Goal: Information Seeking & Learning: Learn about a topic

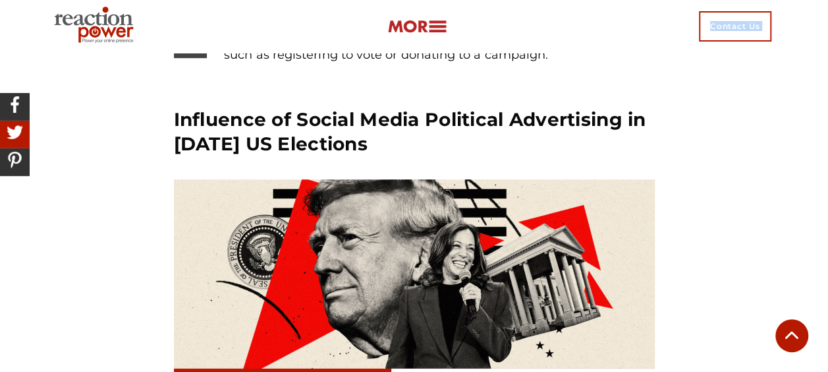
scroll to position [2744, 0]
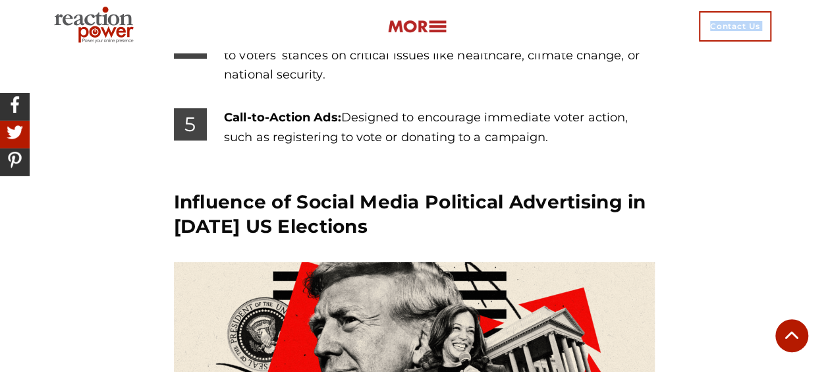
drag, startPoint x: 175, startPoint y: 150, endPoint x: 546, endPoint y: 122, distance: 372.0
copy section "Types of Political Advertising Political ads can take many forms, each serving …"
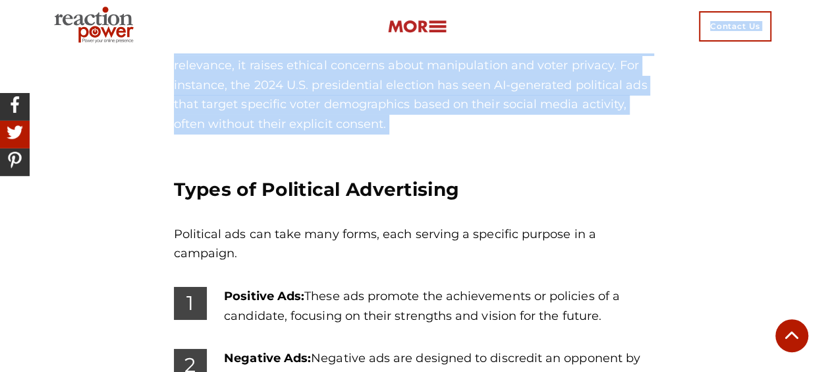
scroll to position [2276, 0]
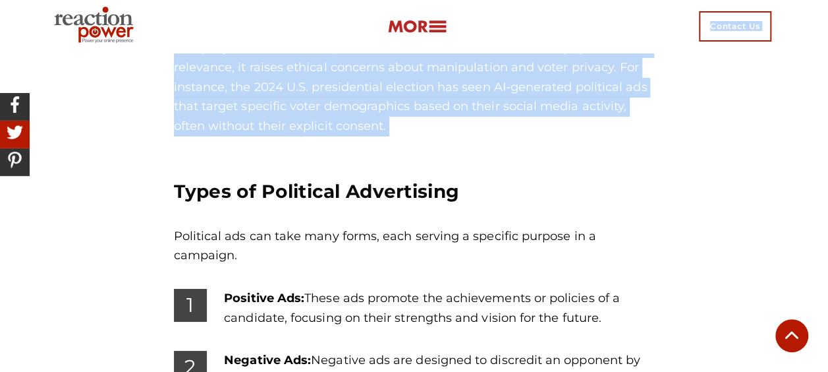
click at [320, 229] on p "Political ads can take many forms, each serving a specific purpose in a campaig…" at bounding box center [414, 246] width 481 height 39
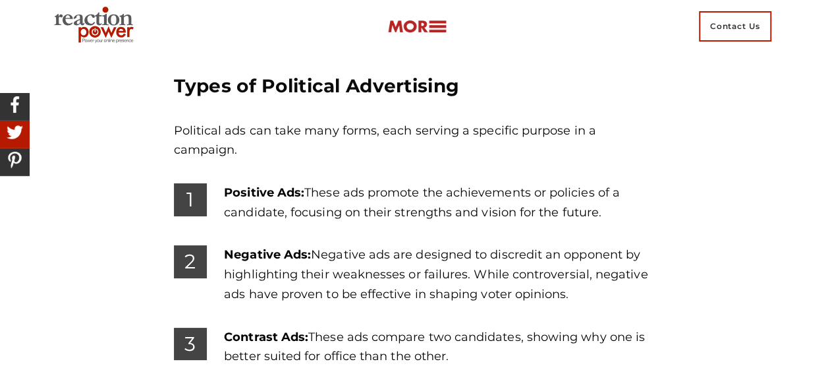
scroll to position [2397, 0]
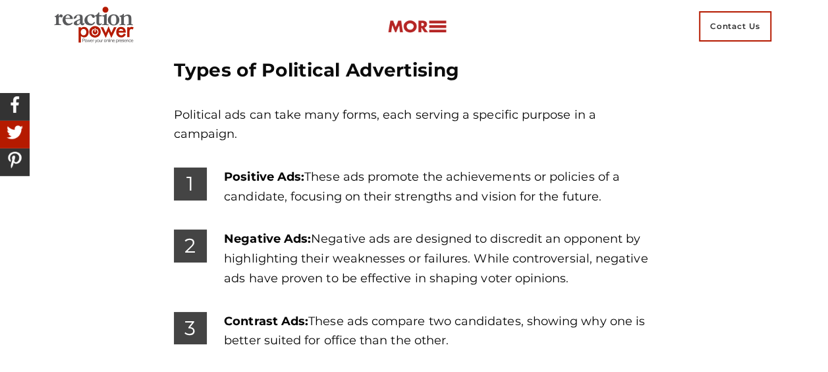
drag, startPoint x: 225, startPoint y: 155, endPoint x: 603, endPoint y: 179, distance: 378.2
click at [603, 179] on p "Positive Ads: These ads promote the achievements or policies of a candidate, fo…" at bounding box center [439, 186] width 430 height 39
copy p "Positive Ads: These ads promote the achievements or policies of a candidate, fo…"
drag, startPoint x: 225, startPoint y: 220, endPoint x: 571, endPoint y: 267, distance: 349.1
click at [571, 267] on p "Negative Ads: Negative ads are designed to discredit an opponent by highlightin…" at bounding box center [439, 258] width 430 height 59
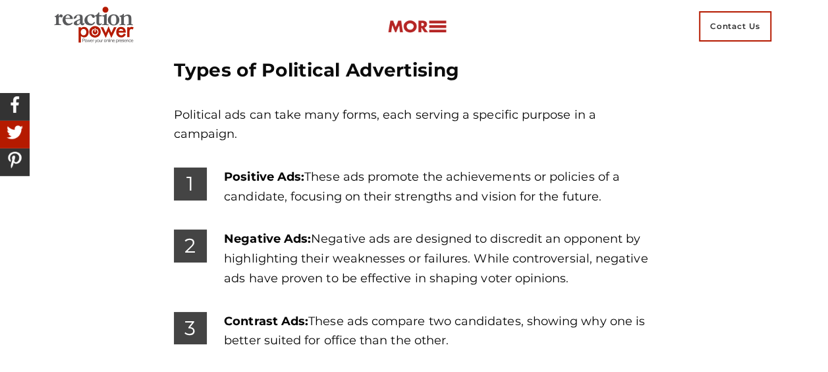
copy p "Negative Ads: Negative ads are designed to discredit an opponent by highlightin…"
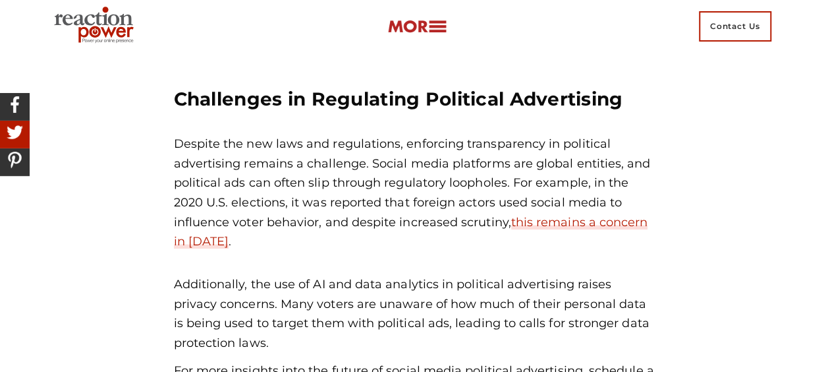
scroll to position [5709, 0]
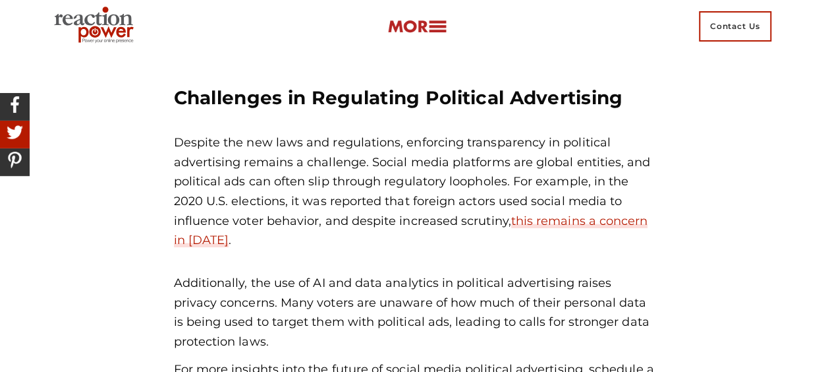
click at [312, 192] on p "Despite the new laws and regulations, enforcing transparency in political adver…" at bounding box center [414, 191] width 481 height 117
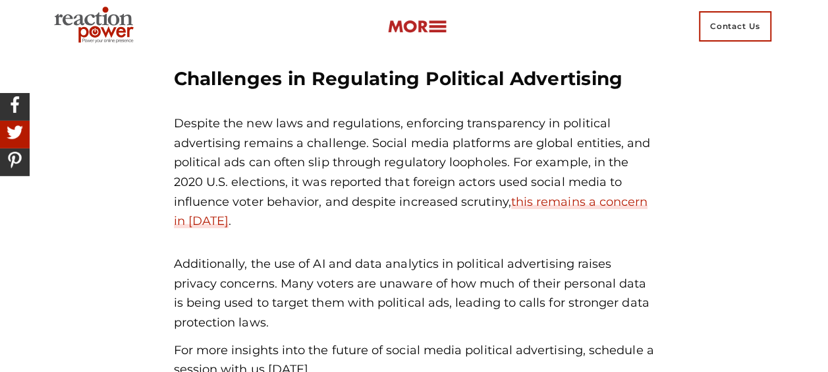
scroll to position [5735, 0]
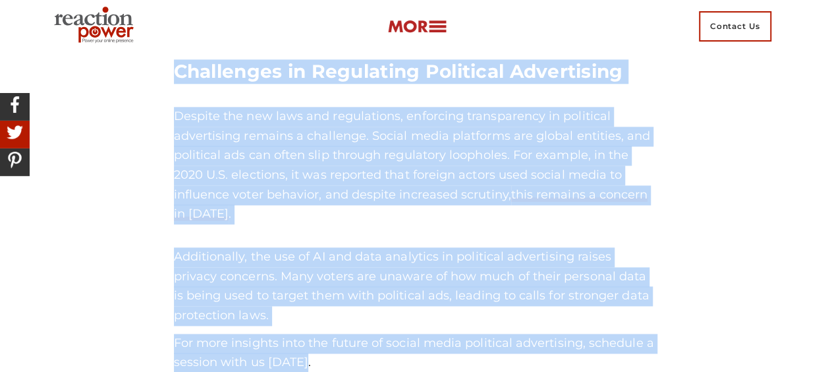
drag, startPoint x: 303, startPoint y: 313, endPoint x: 156, endPoint y: 72, distance: 281.8
copy div "Loremipsu dolorsitame co adipisc el seddoeiusm tempor inc utlaboreetd magnaa. E…"
click at [303, 190] on div "Challenges in Regulating Political Advertising Despite the new laws and regulat…" at bounding box center [414, 247] width 481 height 376
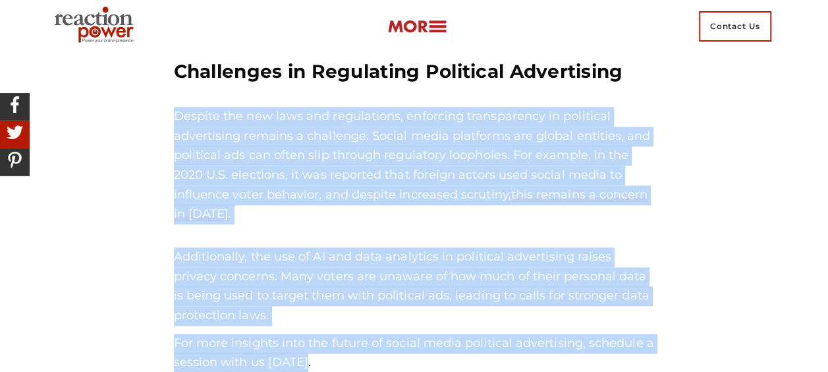
drag, startPoint x: 308, startPoint y: 314, endPoint x: 164, endPoint y: 61, distance: 291.2
click at [164, 61] on div "Challenges in Regulating Political Advertising Despite the new laws and regulat…" at bounding box center [414, 249] width 501 height 418
copy div "Despite the new laws and regulations, enforcing transparency in political adver…"
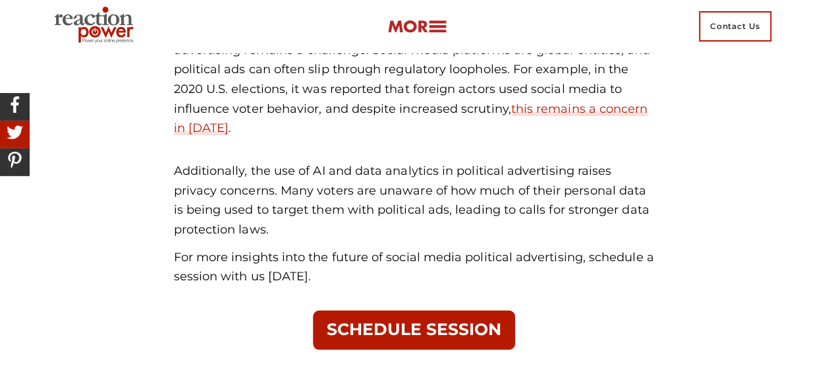
scroll to position [5824, 0]
